Goal: Transaction & Acquisition: Register for event/course

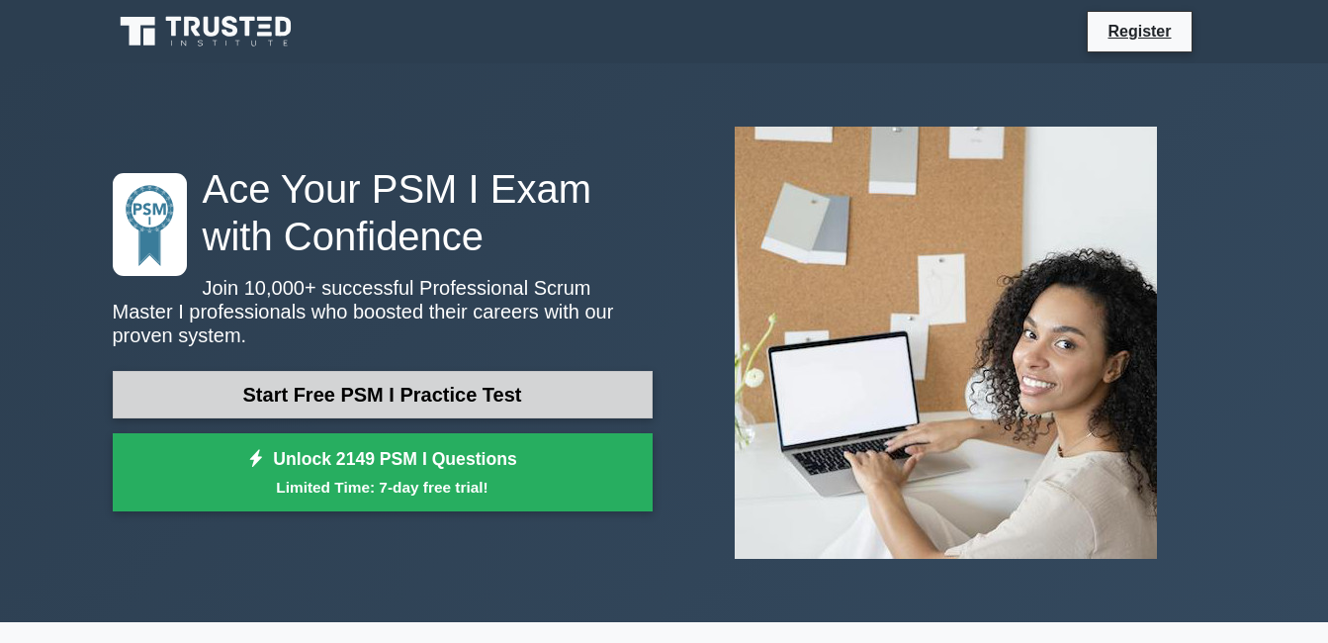
click at [528, 371] on link "Start Free PSM I Practice Test" at bounding box center [383, 394] width 540 height 47
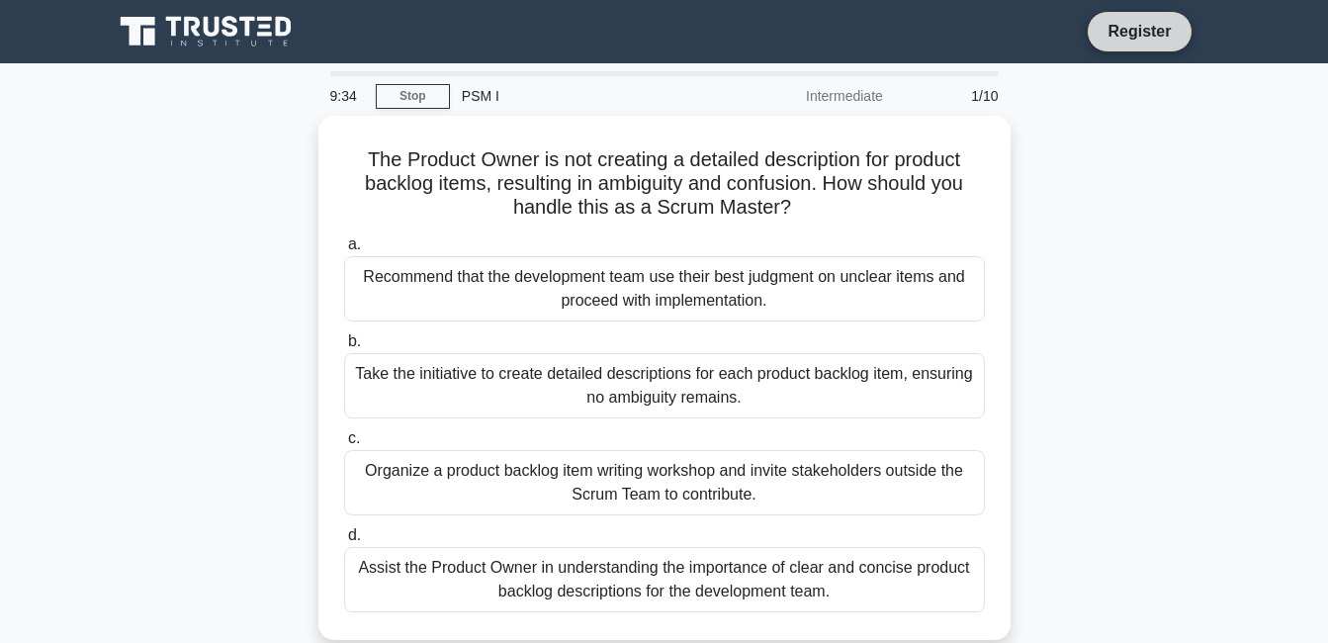
click at [1162, 32] on link "Register" at bounding box center [1138, 31] width 87 height 25
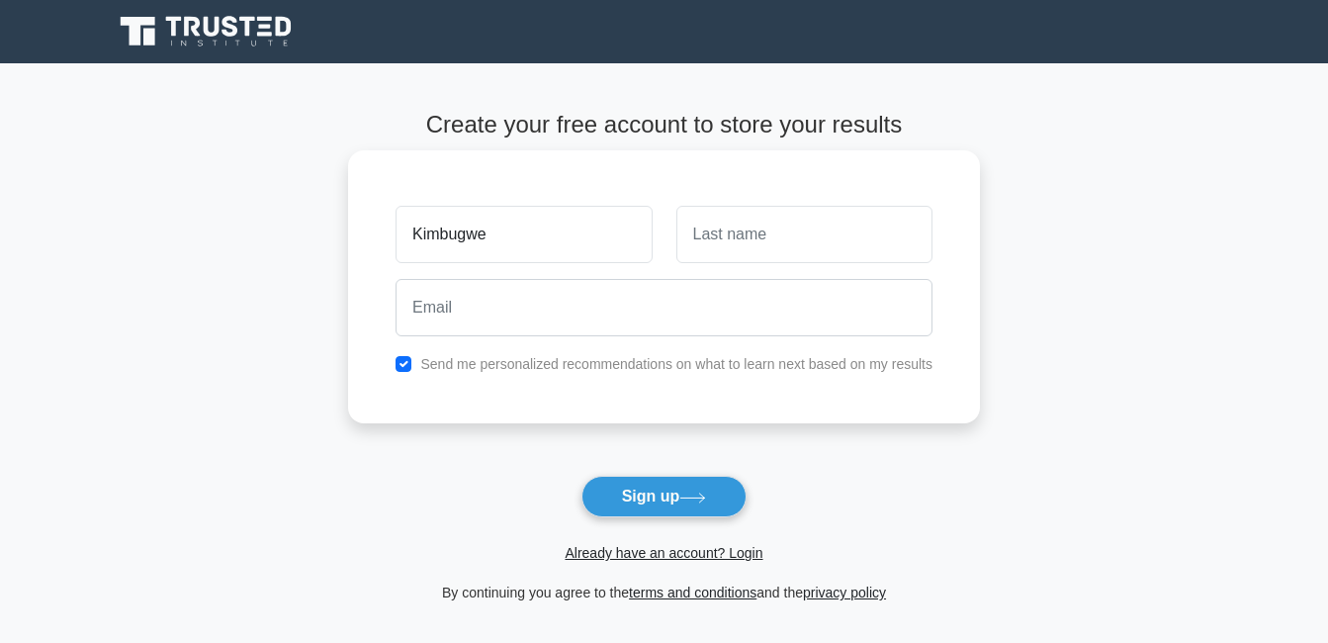
type input "Kimbugwe"
click at [806, 227] on input "text" at bounding box center [804, 234] width 256 height 57
type input "Ivan"
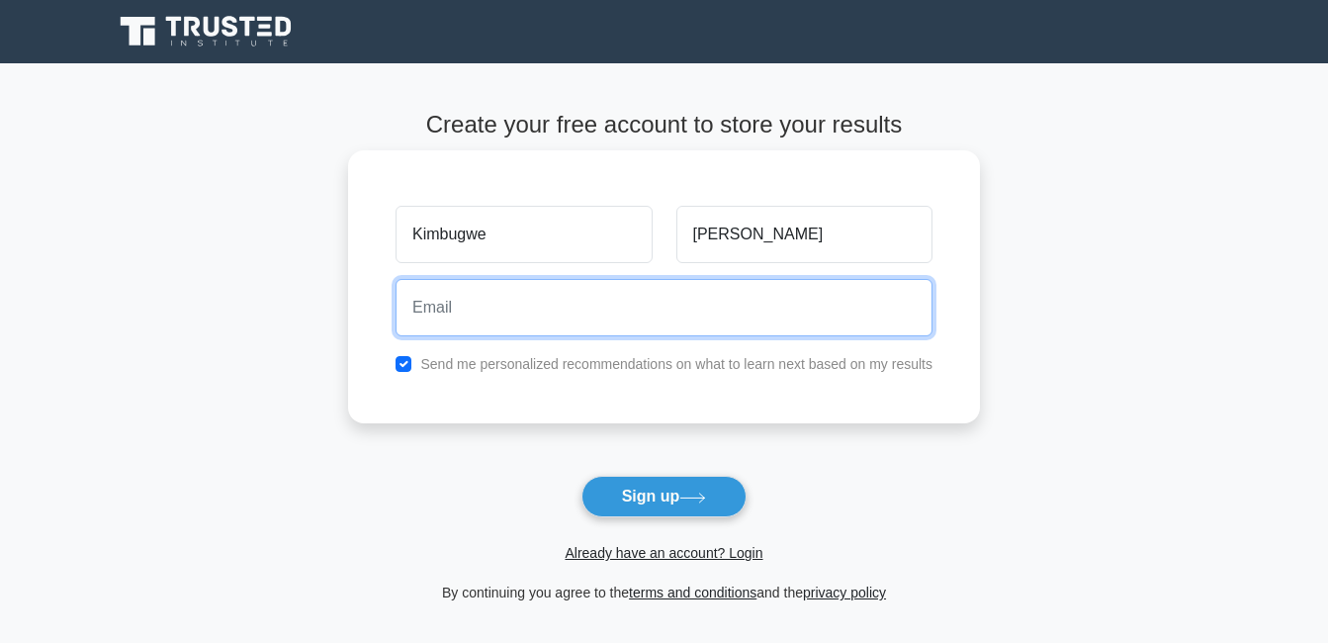
click at [598, 323] on input "email" at bounding box center [663, 307] width 537 height 57
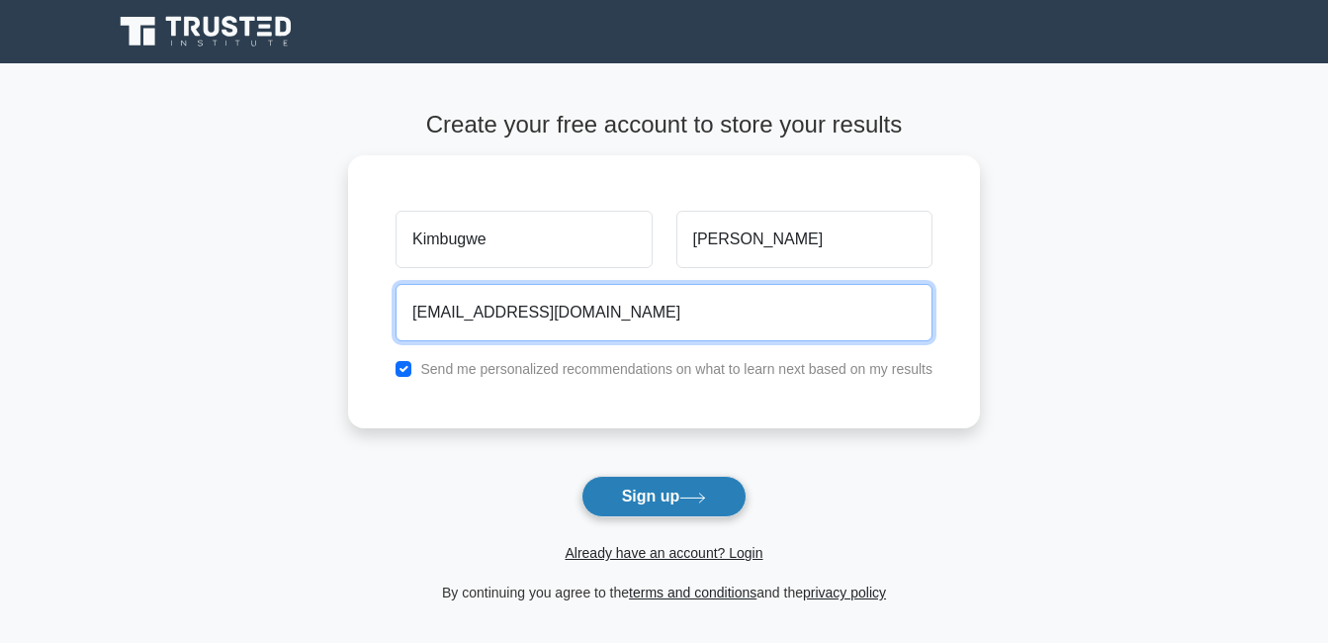
type input "kimbugweivanz7@gmail.com"
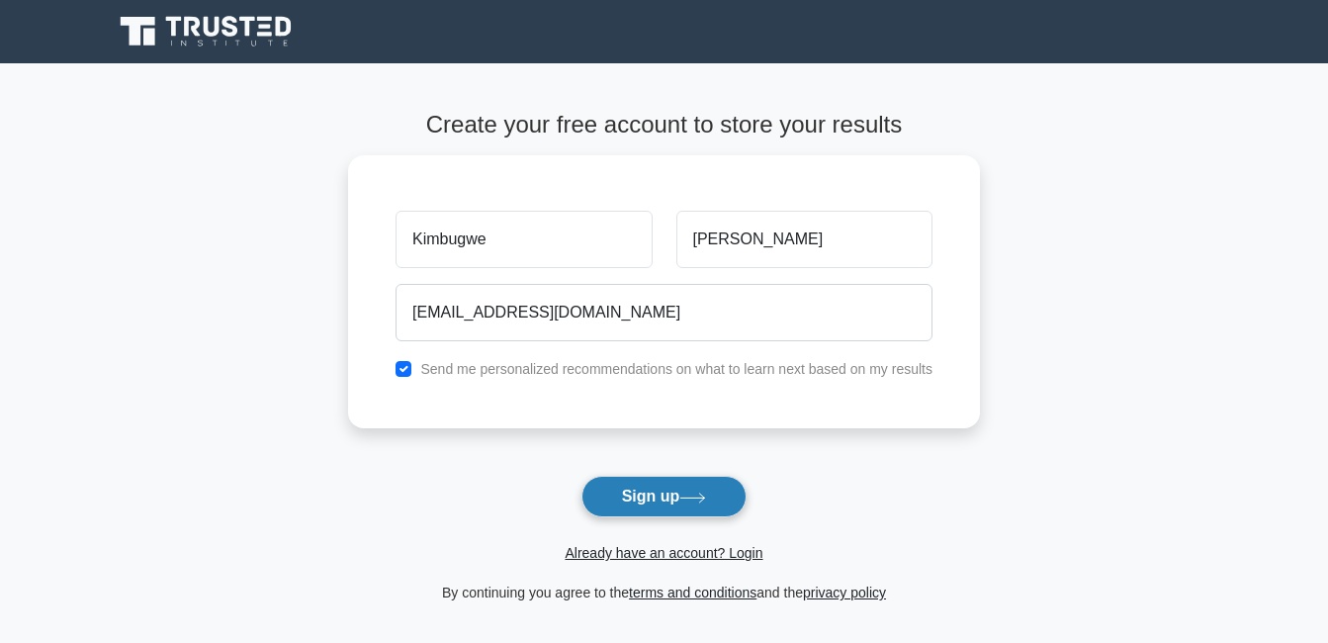
click at [682, 489] on button "Sign up" at bounding box center [664, 497] width 166 height 42
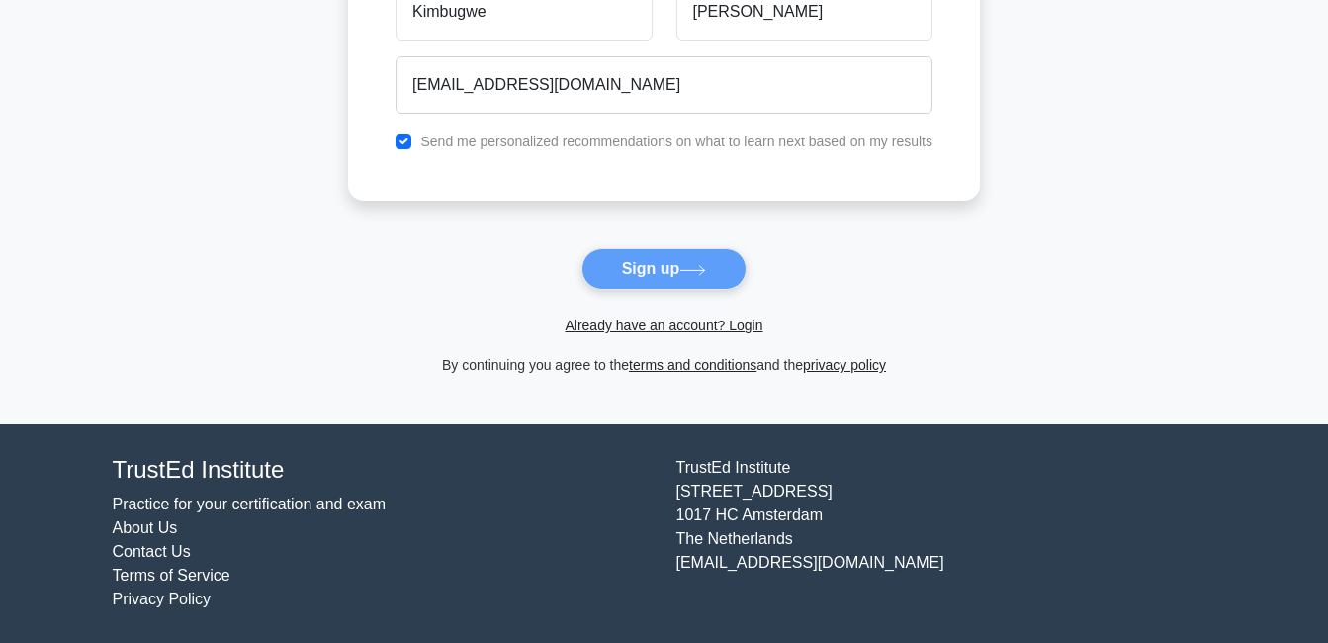
click at [711, 262] on form "Create your free account to store your results Kimbugwe Ivan kimbugweivanz7@gma…" at bounding box center [664, 129] width 632 height 493
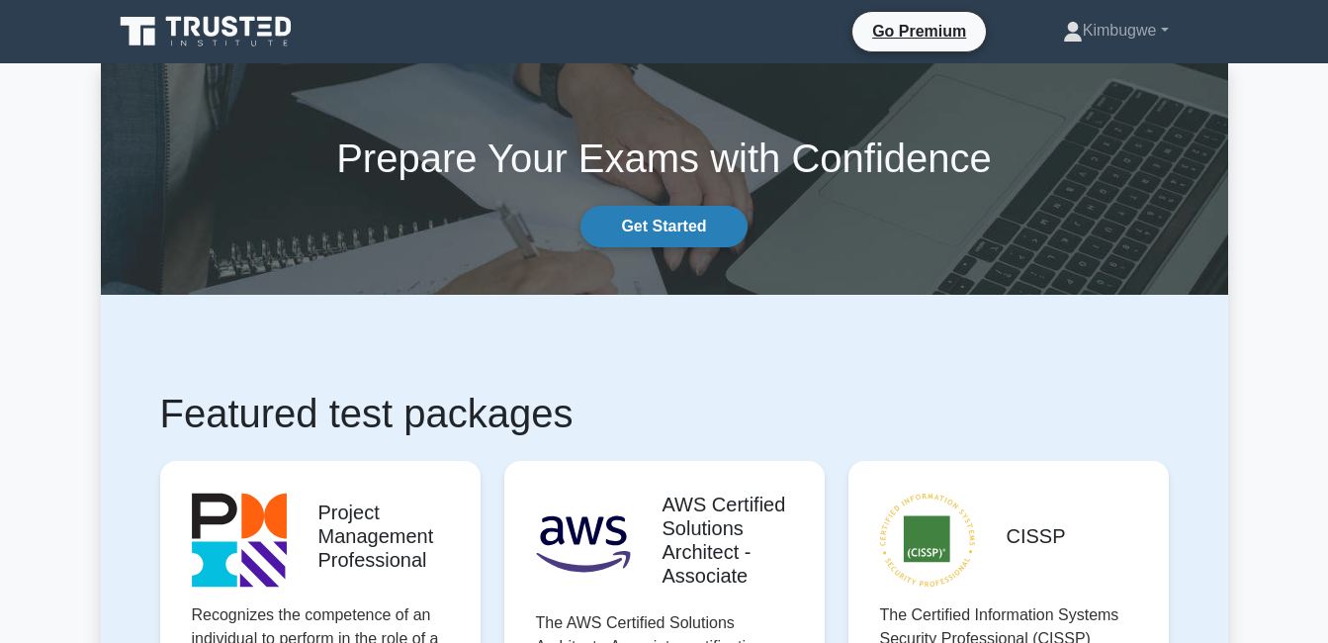
click at [680, 217] on link "Get Started" at bounding box center [663, 227] width 166 height 42
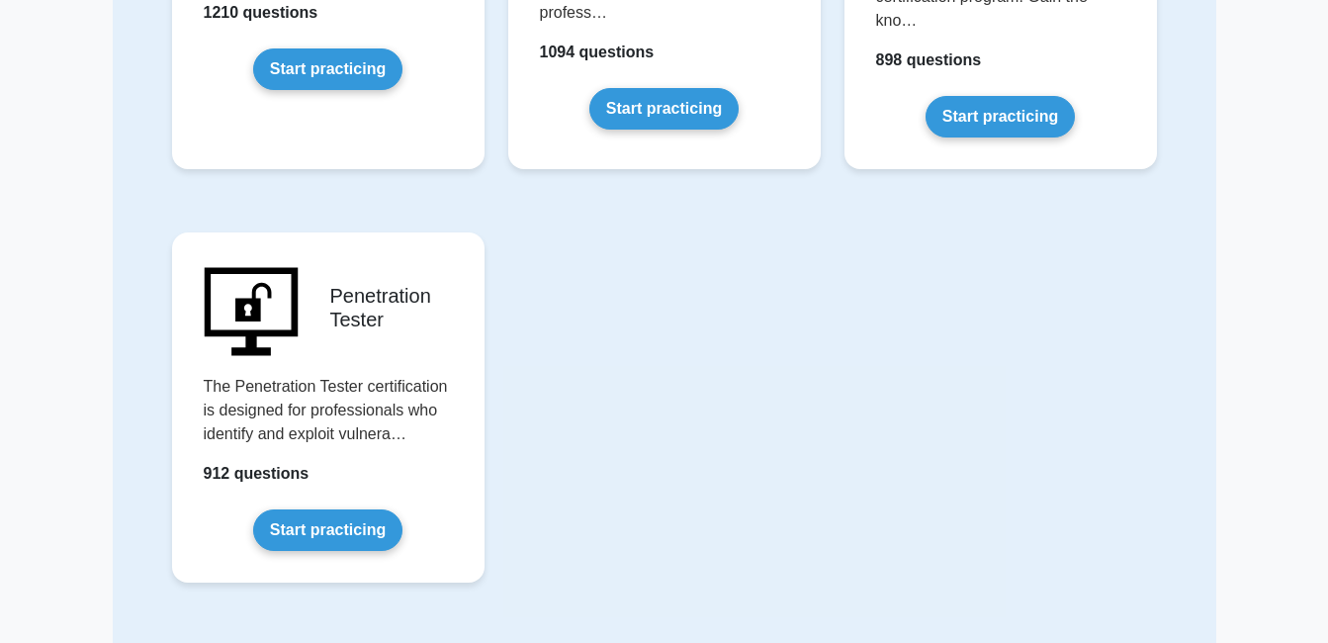
scroll to position [4404, 0]
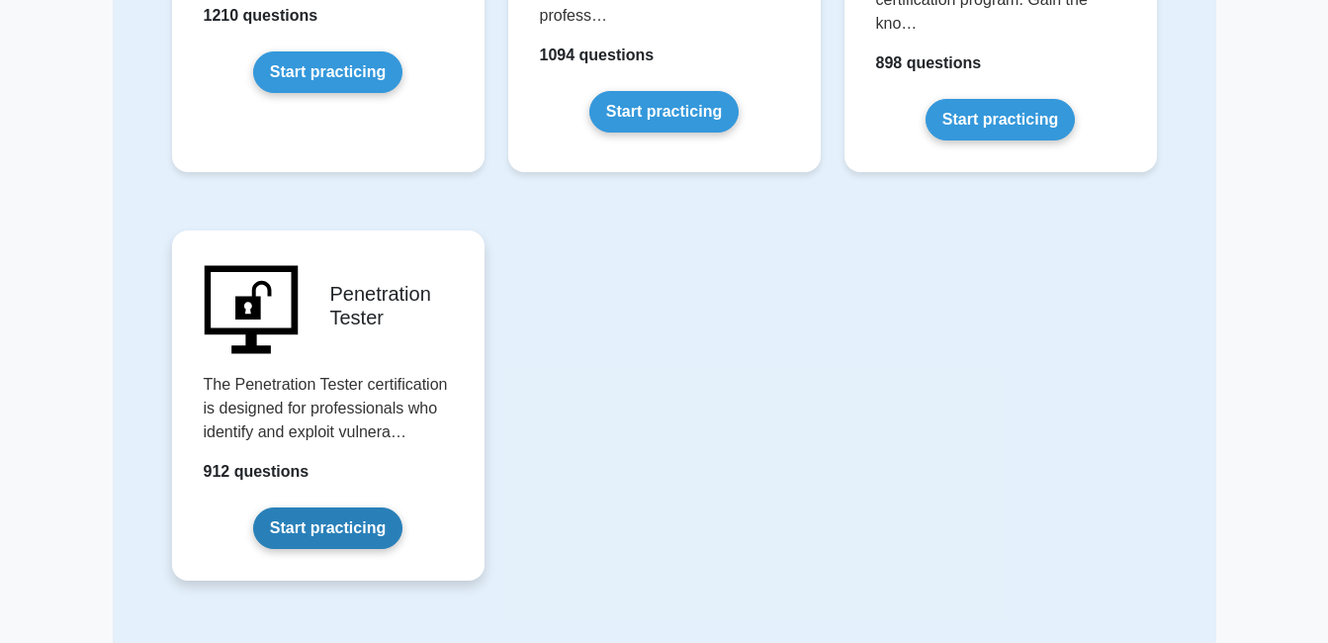
click at [301, 507] on link "Start practicing" at bounding box center [327, 528] width 149 height 42
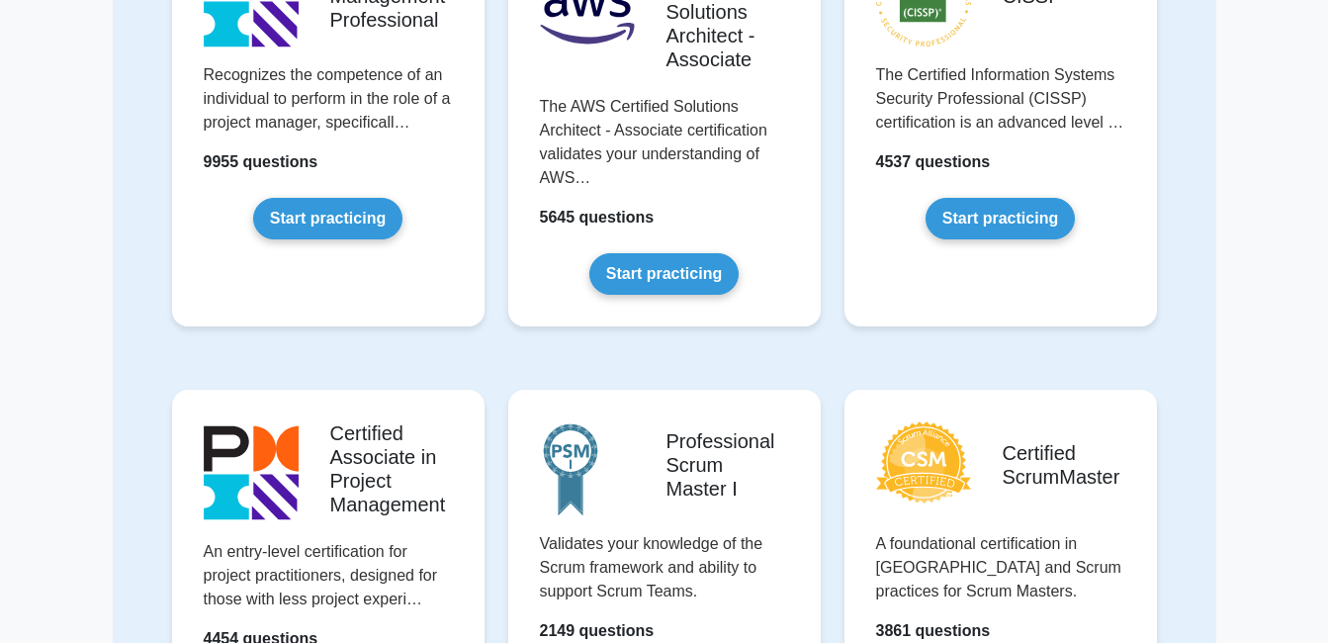
scroll to position [0, 0]
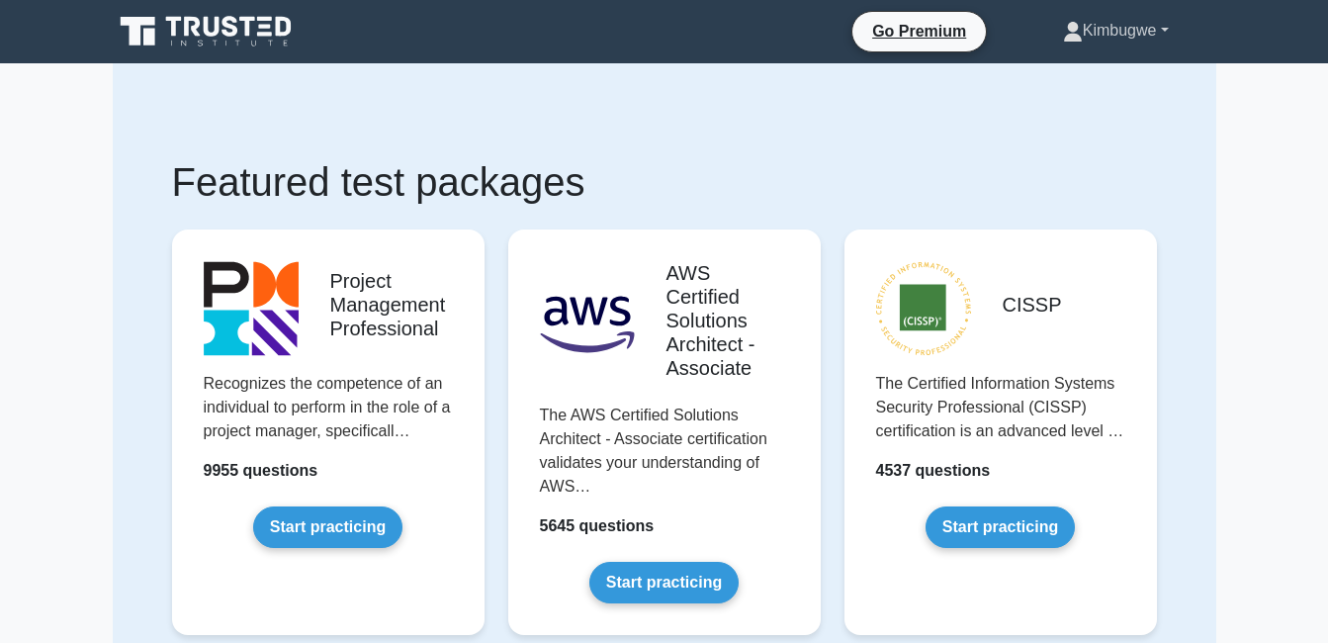
click at [1165, 32] on link "Kimbugwe" at bounding box center [1115, 31] width 201 height 40
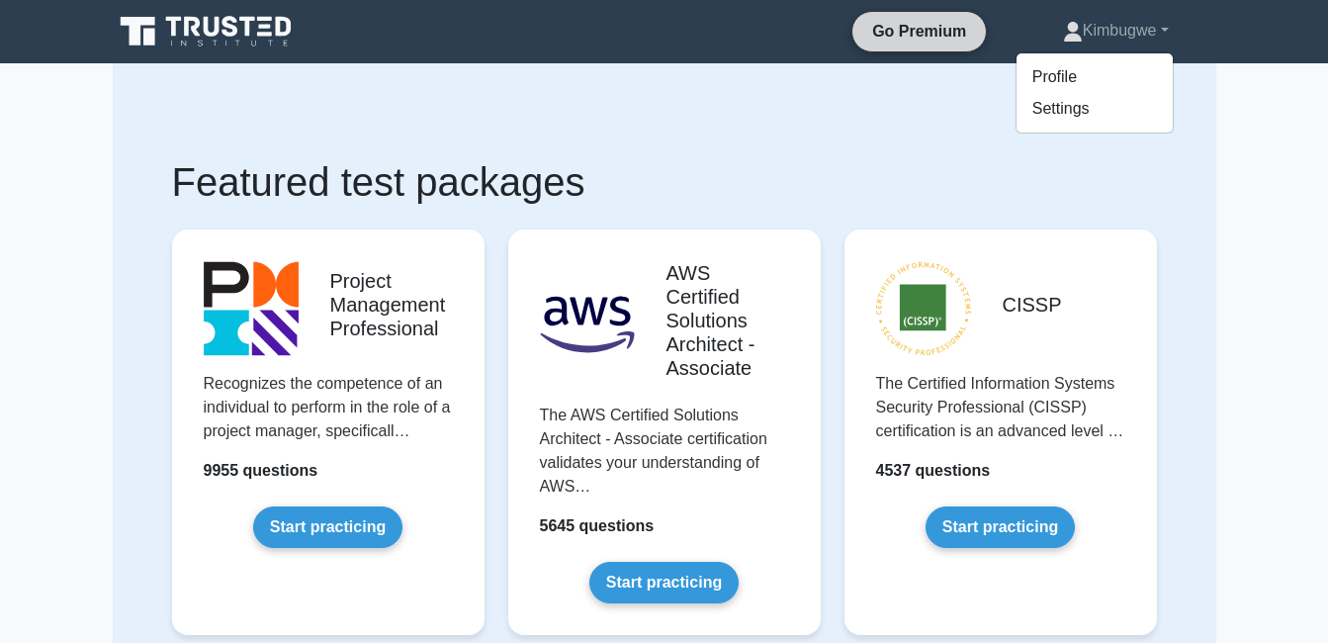
click at [925, 29] on link "Go Premium" at bounding box center [919, 31] width 118 height 25
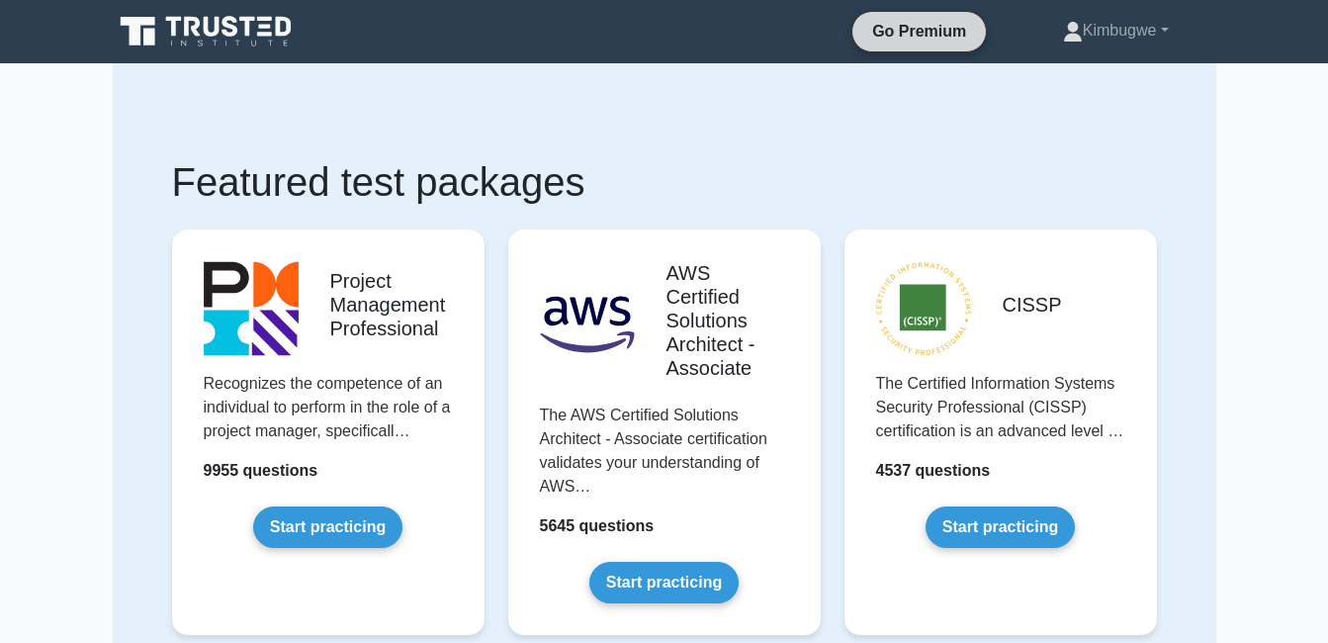
scroll to position [57, 0]
